Goal: Find specific fact: Find specific fact

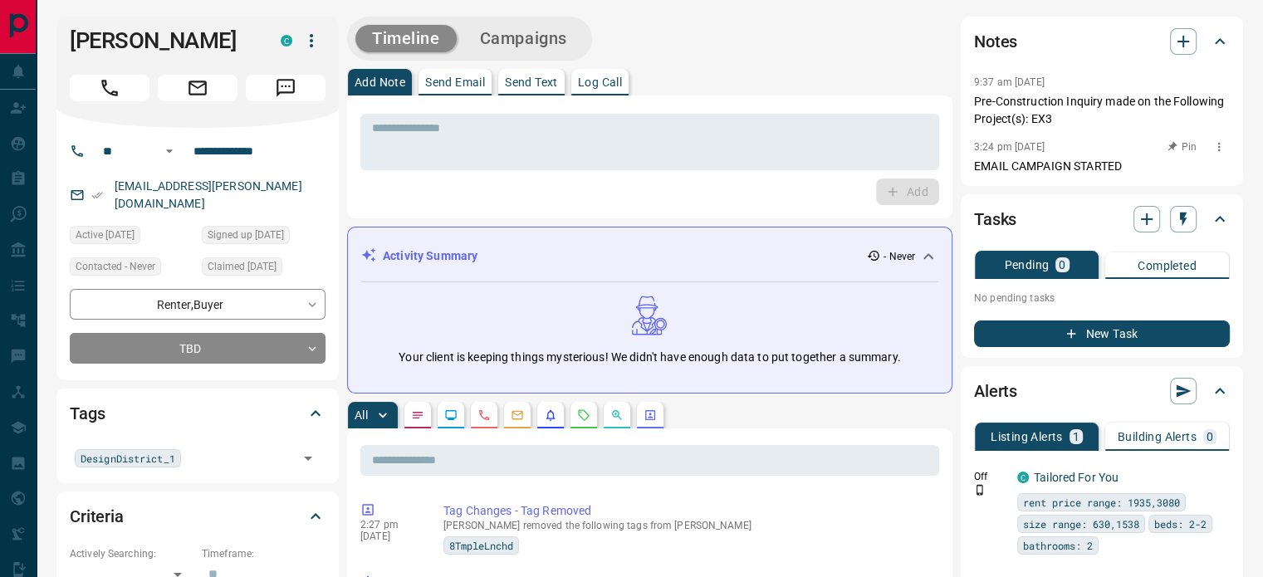
click at [1140, 162] on p "EMAIL CAMPAIGN STARTED" at bounding box center [1102, 166] width 256 height 17
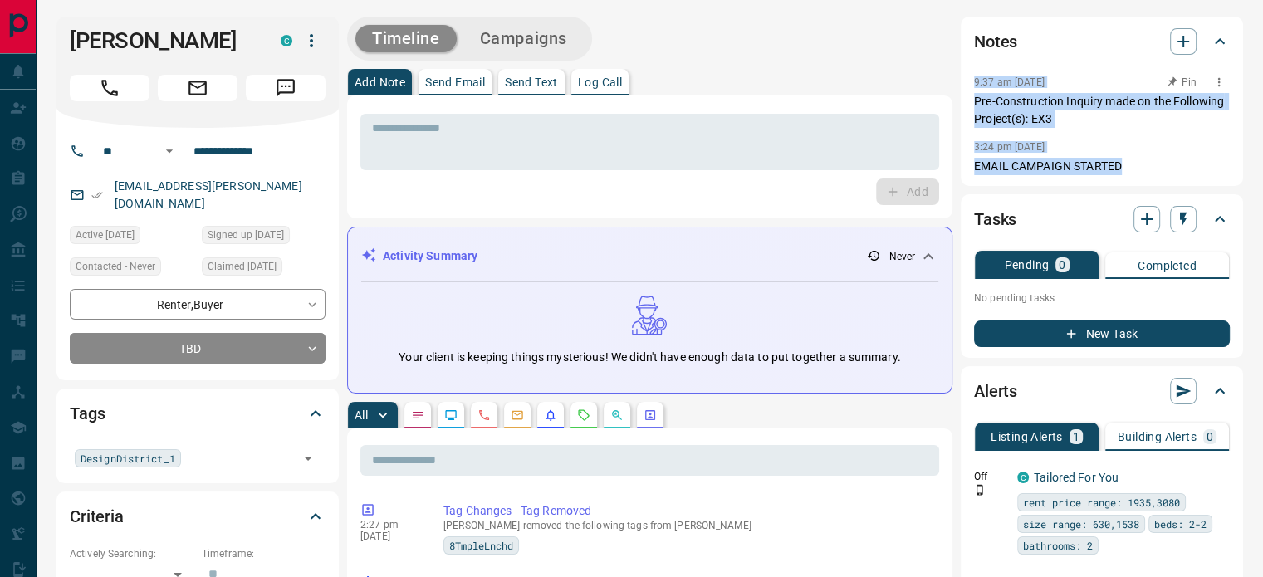
copy div "9:37 am [DATE] Pin Pre-Construction Inquiry made on the Following Project(s): E…"
drag, startPoint x: 1136, startPoint y: 162, endPoint x: 975, endPoint y: 77, distance: 182.0
click at [975, 77] on div "9:37 am [DATE] Pin Pre-Construction Inquiry made on the Following Project(s): E…" at bounding box center [1102, 123] width 256 height 104
click at [259, 37] on icon "button" at bounding box center [261, 38] width 13 height 13
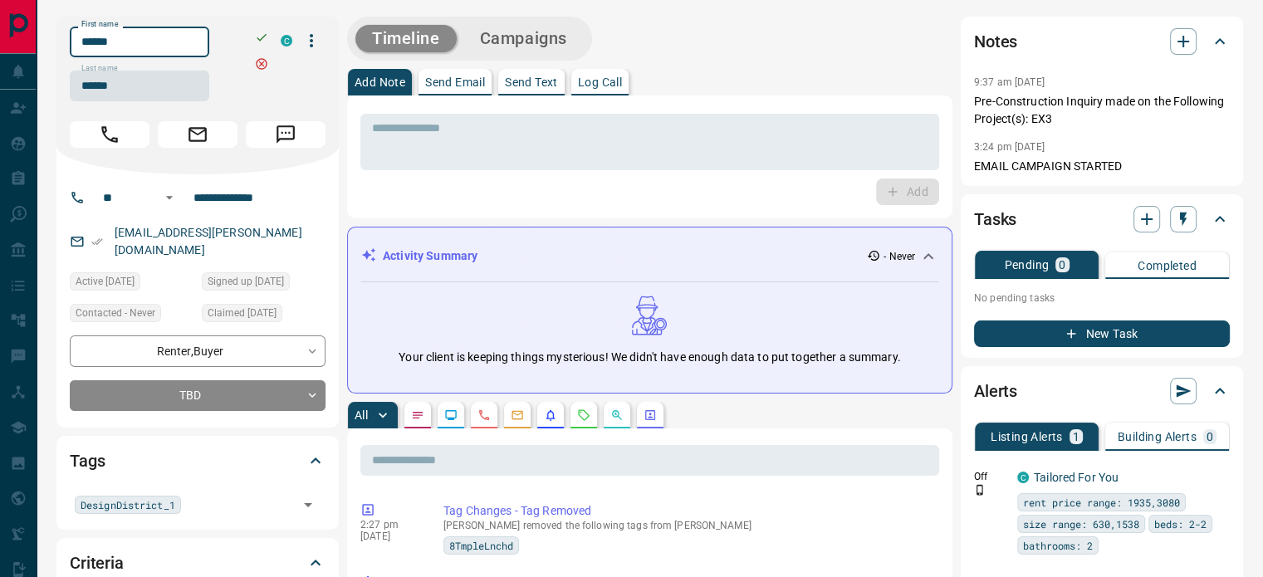
click at [196, 53] on input "******" at bounding box center [139, 42] width 139 height 31
click at [168, 92] on input "******" at bounding box center [139, 86] width 139 height 31
click at [248, 193] on input "**********" at bounding box center [252, 197] width 130 height 27
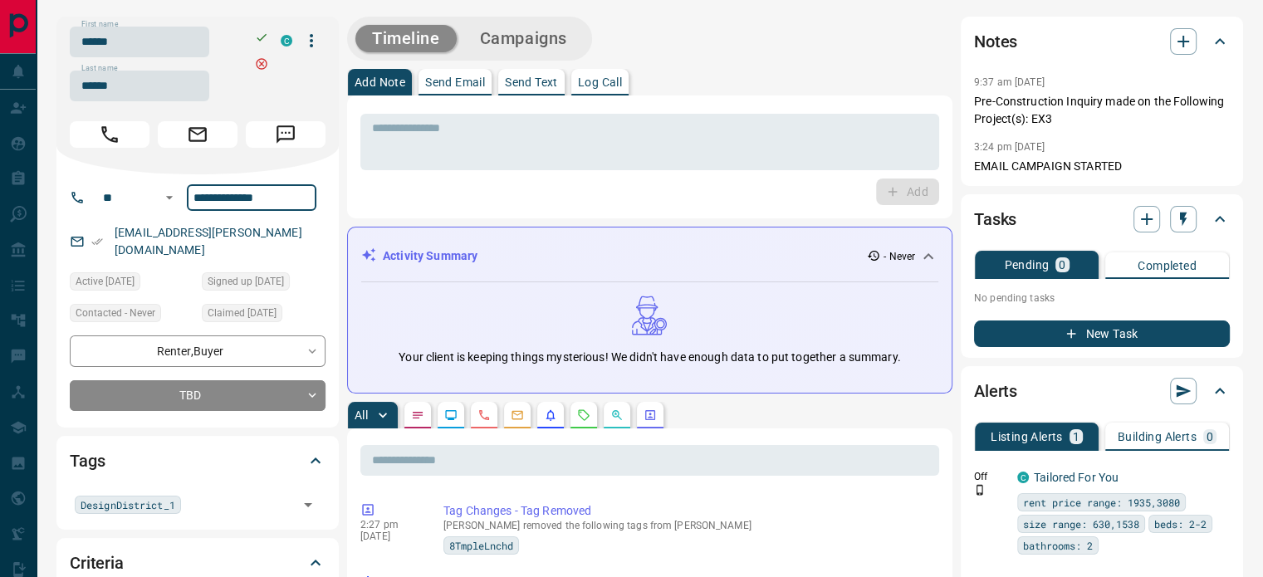
click at [248, 193] on input "**********" at bounding box center [252, 197] width 130 height 27
click at [276, 242] on div "[EMAIL_ADDRESS][PERSON_NAME][DOMAIN_NAME]" at bounding box center [198, 241] width 256 height 45
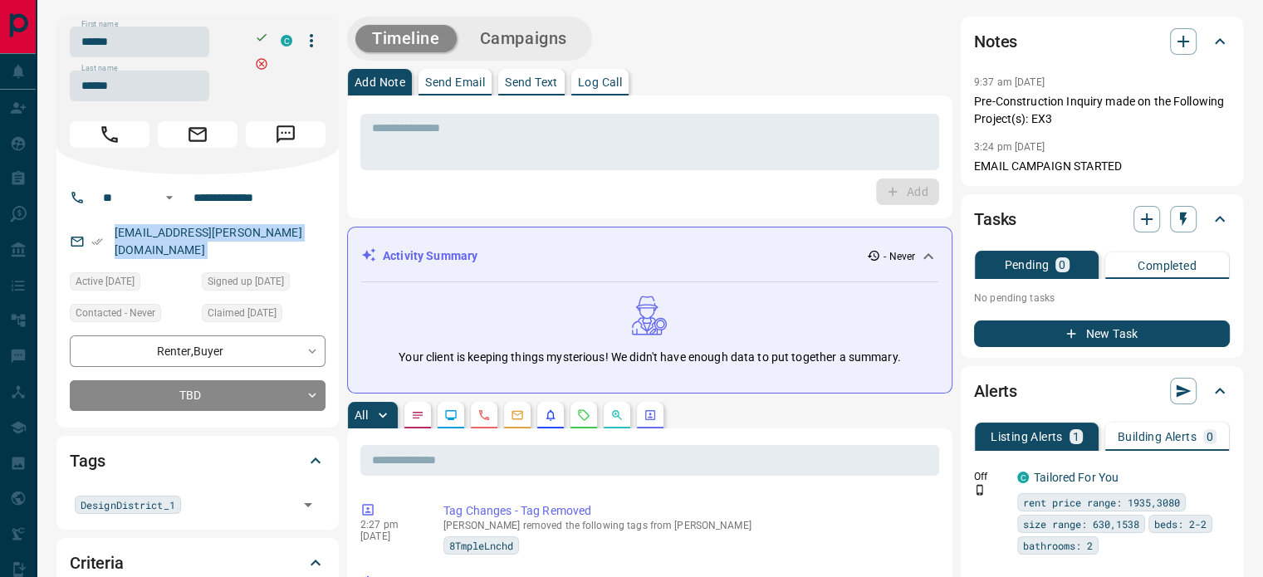
click at [276, 242] on div "[EMAIL_ADDRESS][PERSON_NAME][DOMAIN_NAME]" at bounding box center [198, 241] width 256 height 45
copy link "[EMAIL_ADDRESS][PERSON_NAME][DOMAIN_NAME]"
click at [1153, 159] on p "EMAIL CAMPAIGN STARTED" at bounding box center [1102, 166] width 256 height 17
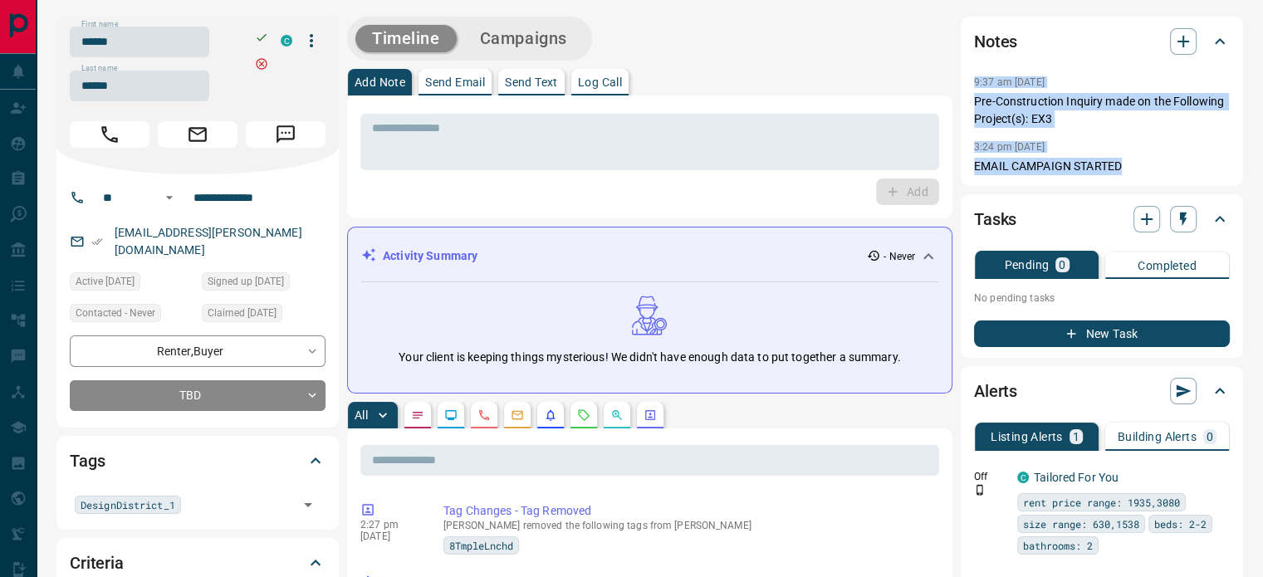
copy div "9:37 am [DATE] Pin Pre-Construction Inquiry made on the Following Project(s): E…"
drag, startPoint x: 1109, startPoint y: 159, endPoint x: 971, endPoint y: 73, distance: 162.9
click at [971, 73] on div "Notes 9:37 am [DATE] Pre-Construction Inquiry made on the Following Project(s):…" at bounding box center [1102, 101] width 282 height 169
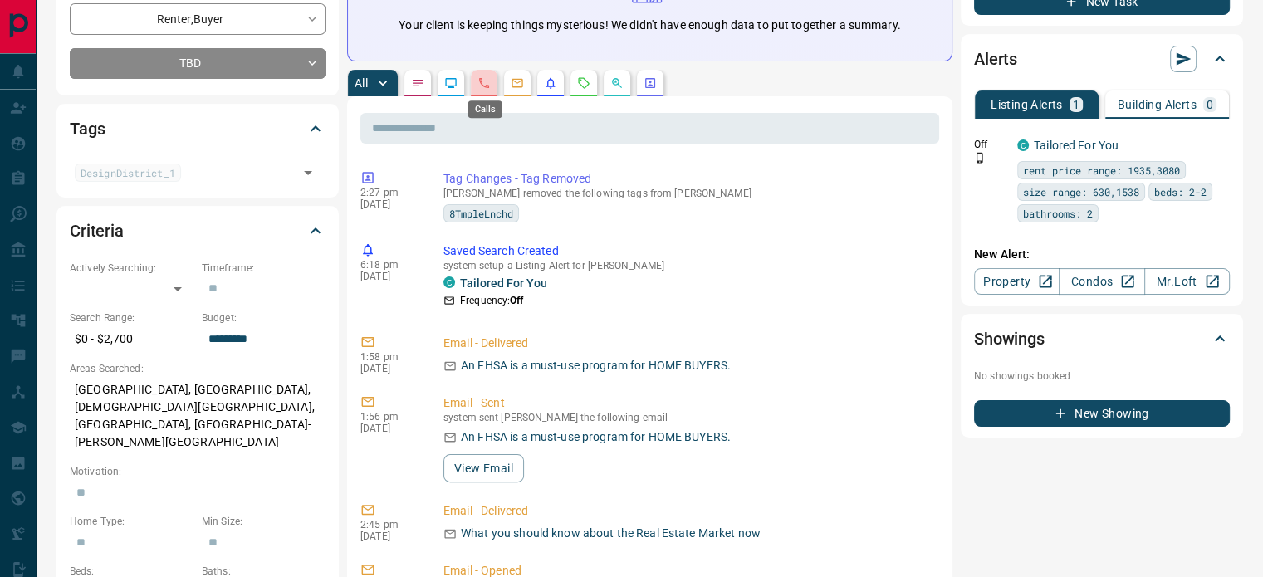
click at [487, 84] on icon "Calls" at bounding box center [483, 82] width 13 height 13
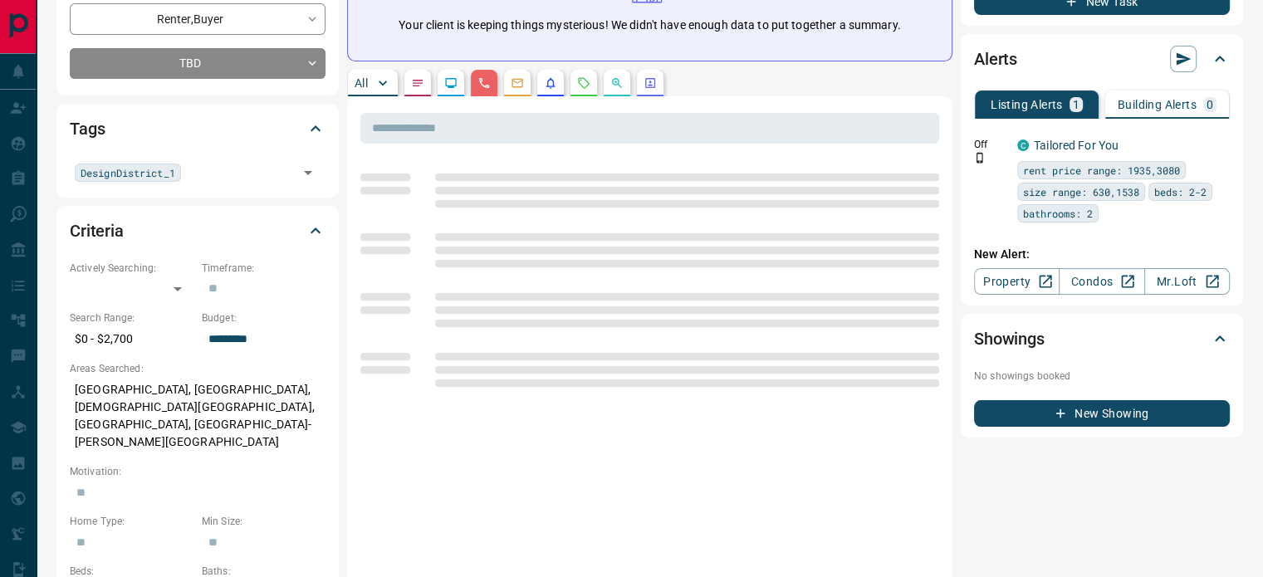
click at [144, 378] on p "[GEOGRAPHIC_DATA], [GEOGRAPHIC_DATA], [DEMOGRAPHIC_DATA][GEOGRAPHIC_DATA], [GEO…" at bounding box center [198, 416] width 256 height 80
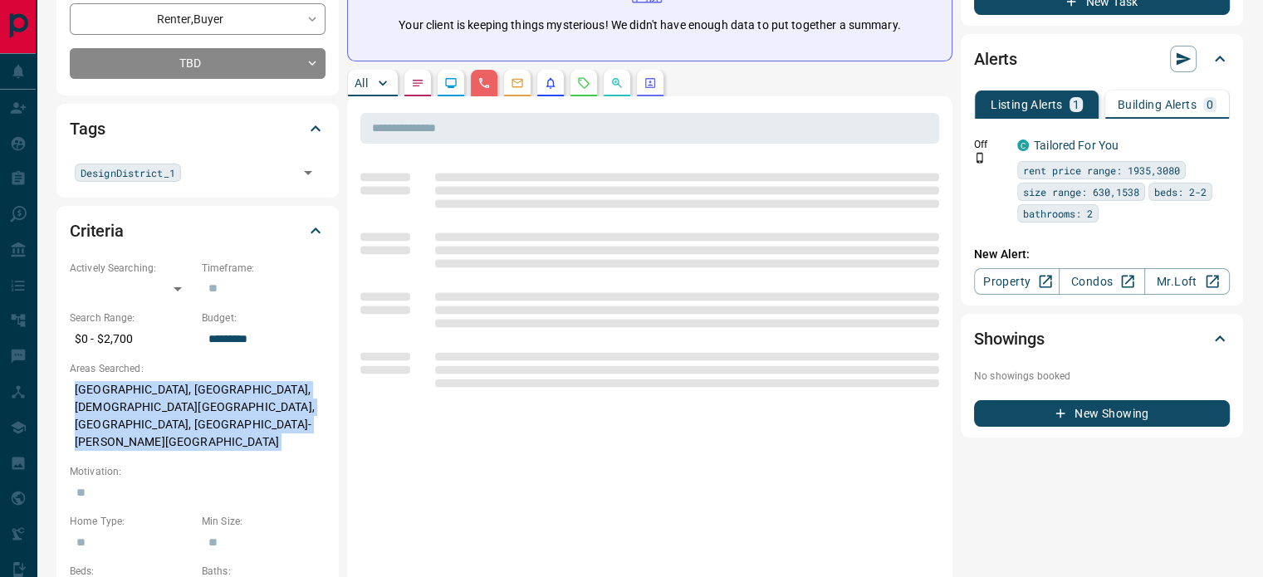
click at [144, 378] on p "[GEOGRAPHIC_DATA], [GEOGRAPHIC_DATA], [DEMOGRAPHIC_DATA][GEOGRAPHIC_DATA], [GEO…" at bounding box center [198, 416] width 256 height 80
copy p "[GEOGRAPHIC_DATA], [GEOGRAPHIC_DATA], [DEMOGRAPHIC_DATA][GEOGRAPHIC_DATA], [GEO…"
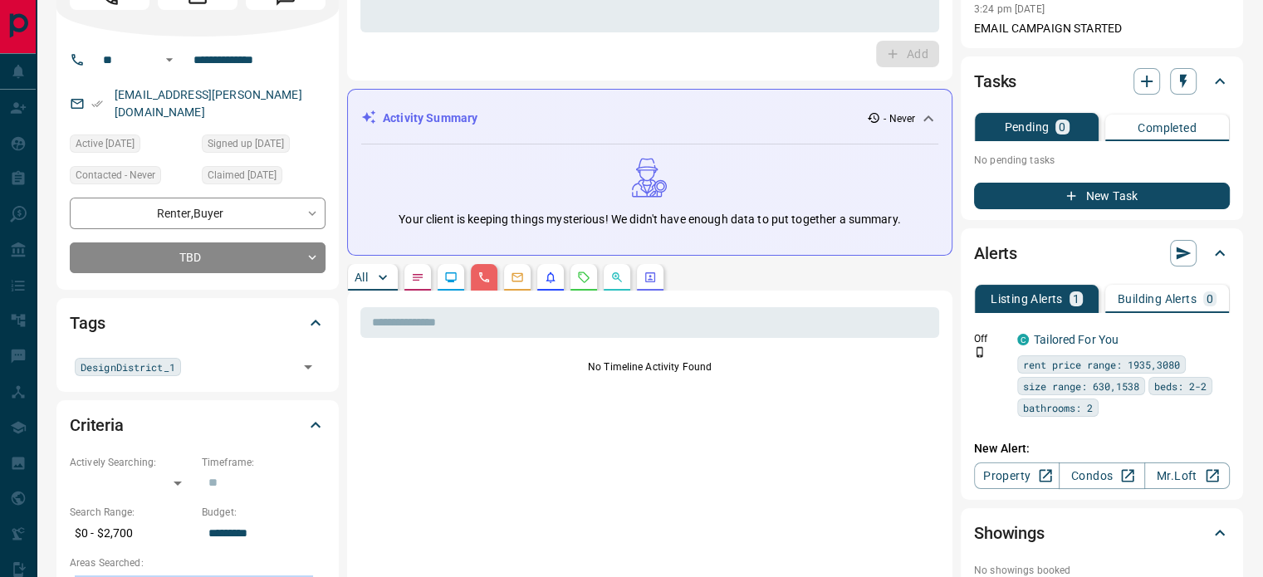
scroll to position [0, 0]
